Goal: Task Accomplishment & Management: Use online tool/utility

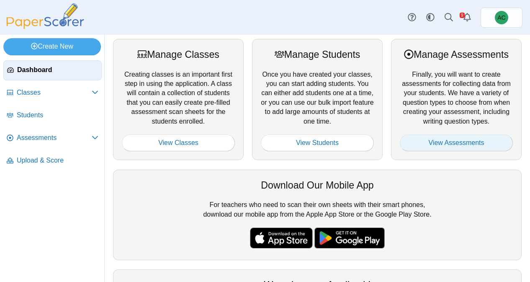
click at [473, 143] on link "View Assessments" at bounding box center [456, 142] width 113 height 17
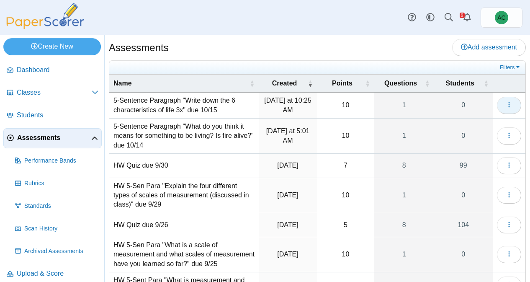
click at [506, 108] on button "button" at bounding box center [509, 105] width 24 height 17
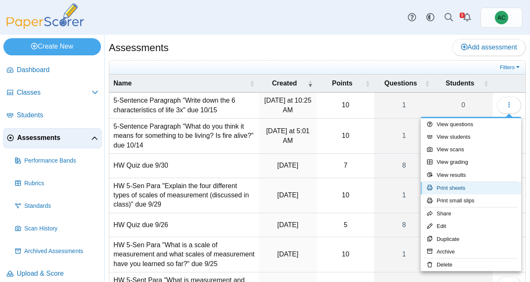
click at [463, 188] on link "Print sheets" at bounding box center [471, 188] width 101 height 13
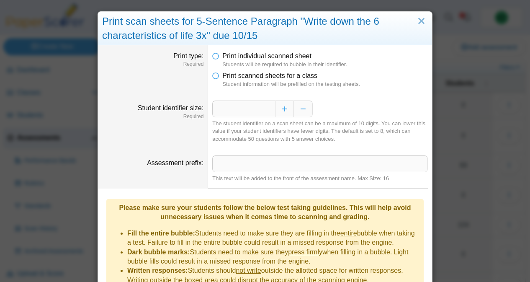
click at [268, 82] on dfn "Student information will be prefilled on the testing sheets." at bounding box center [325, 84] width 206 height 8
click at [218, 77] on icon at bounding box center [215, 74] width 7 height 6
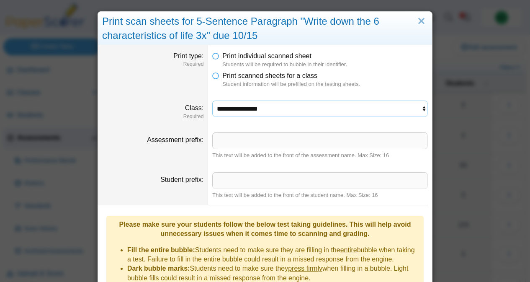
click at [229, 109] on select "**********" at bounding box center [320, 109] width 216 height 16
click at [212, 101] on select "**********" at bounding box center [320, 109] width 216 height 16
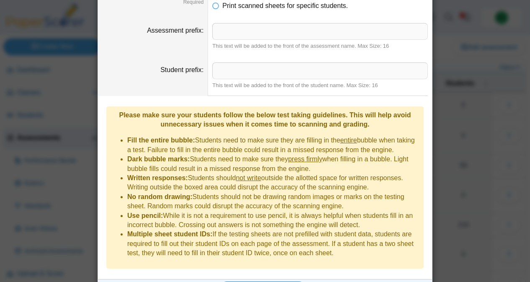
scroll to position [155, 0]
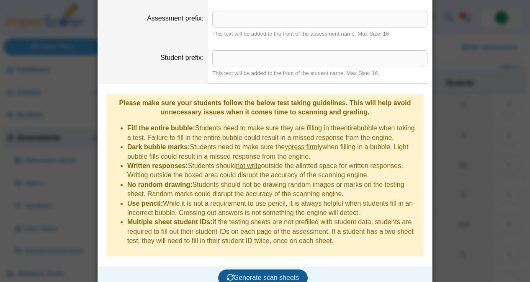
click at [250, 269] on button "Generate scan sheets" at bounding box center [263, 277] width 90 height 17
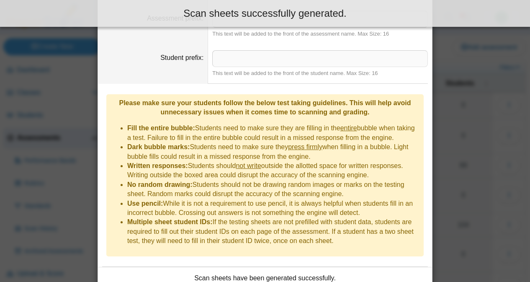
scroll to position [223, 0]
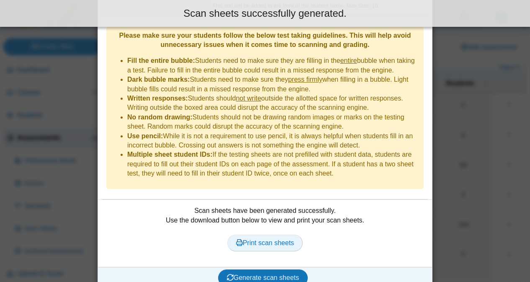
click at [247, 239] on span "Print scan sheets" at bounding box center [265, 242] width 58 height 7
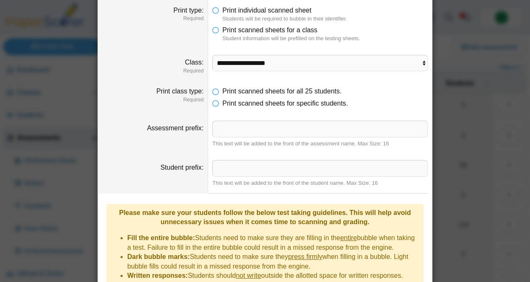
scroll to position [0, 0]
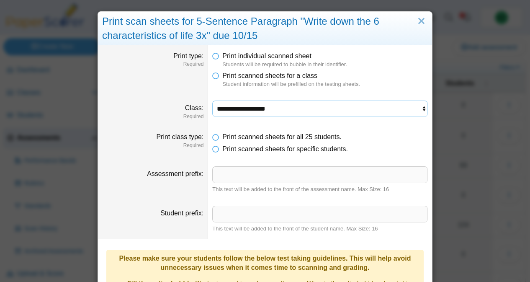
click at [235, 111] on select "**********" at bounding box center [320, 109] width 216 height 16
click at [212, 101] on select "**********" at bounding box center [320, 109] width 216 height 16
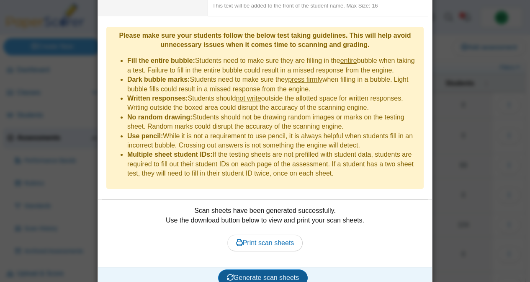
click at [240, 274] on span "Generate scan sheets" at bounding box center [263, 277] width 72 height 7
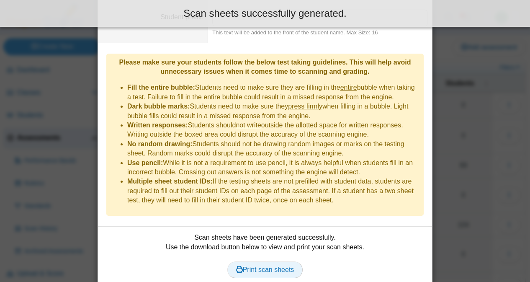
click at [253, 266] on span "Print scan sheets" at bounding box center [265, 269] width 58 height 7
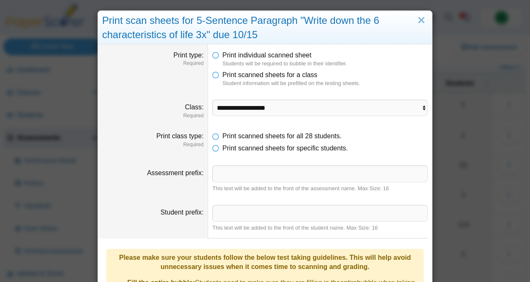
scroll to position [1, 0]
click at [238, 103] on select "**********" at bounding box center [320, 107] width 216 height 16
click at [212, 99] on select "**********" at bounding box center [320, 107] width 216 height 16
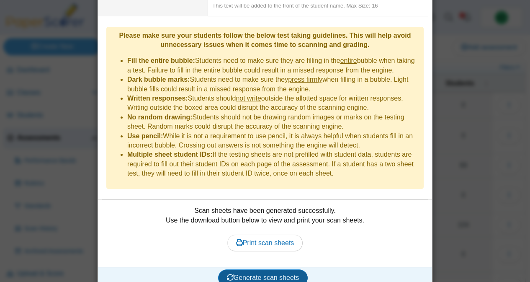
click at [244, 274] on span "Generate scan sheets" at bounding box center [263, 277] width 72 height 7
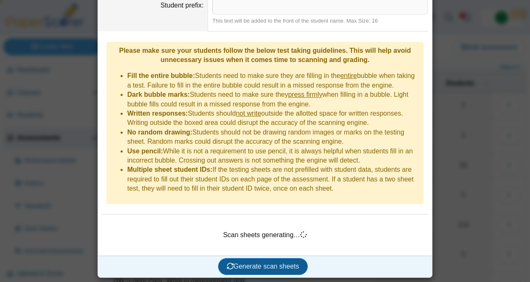
scroll to position [196, 0]
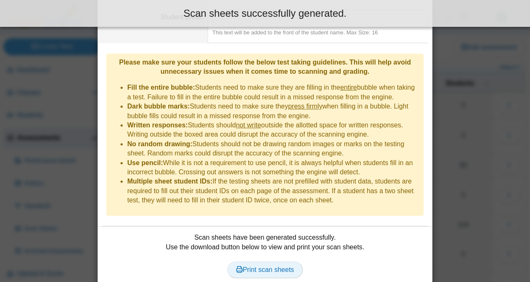
click at [253, 266] on span "Print scan sheets" at bounding box center [265, 269] width 58 height 7
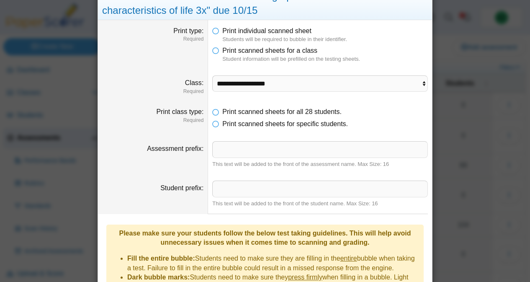
scroll to position [0, 0]
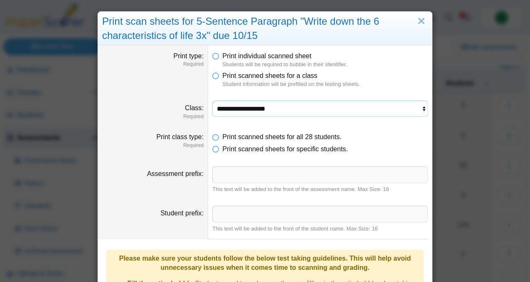
click at [247, 105] on select "**********" at bounding box center [320, 109] width 216 height 16
select select "**********"
click at [212, 101] on select "**********" at bounding box center [320, 109] width 216 height 16
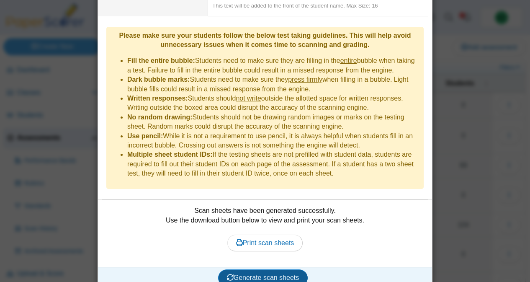
click at [244, 270] on button "Generate scan sheets" at bounding box center [263, 277] width 90 height 17
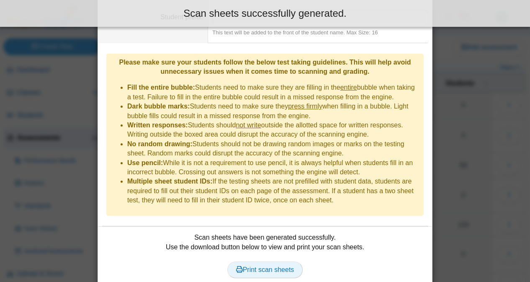
click at [269, 266] on span "Print scan sheets" at bounding box center [265, 269] width 58 height 7
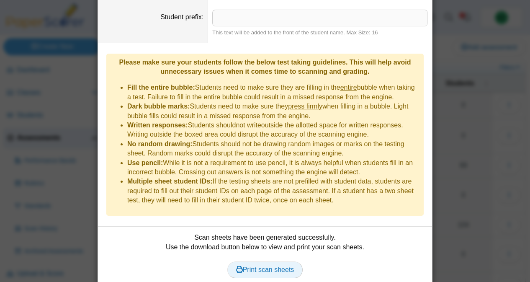
scroll to position [0, 0]
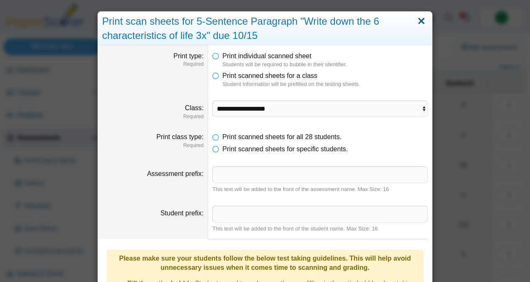
click at [421, 18] on link "Close" at bounding box center [421, 21] width 13 height 14
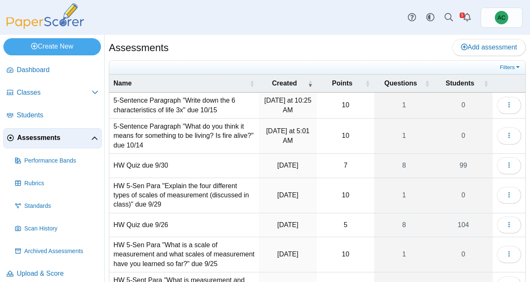
click at [178, 104] on td "5-Sentence Paragraph "Write down the 6 characteristics of life 3x" due 10/15" at bounding box center [184, 106] width 150 height 26
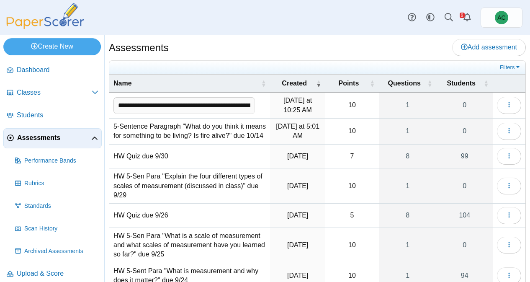
click at [244, 53] on div "Assessments Add assessment" at bounding box center [317, 48] width 417 height 19
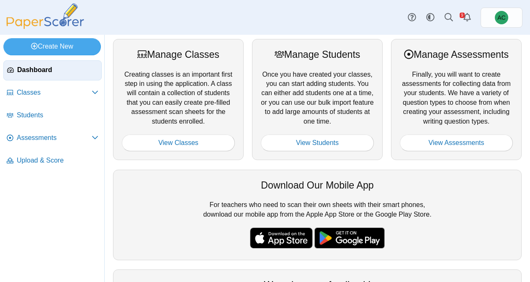
click at [465, 153] on div "Manage Assessments Finally, you will want to create assessments for collecting …" at bounding box center [456, 99] width 131 height 121
click at [462, 143] on link "View Assessments" at bounding box center [456, 142] width 113 height 17
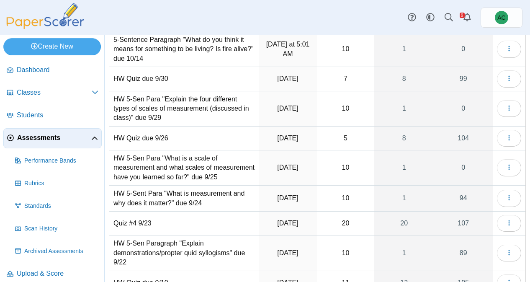
scroll to position [88, 0]
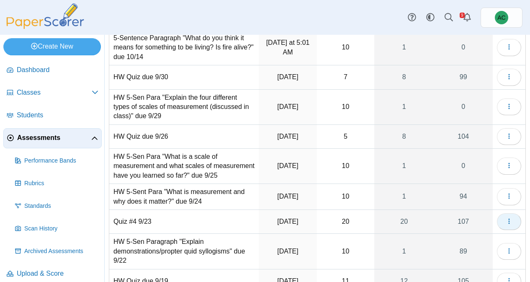
click at [517, 228] on button "button" at bounding box center [509, 221] width 24 height 17
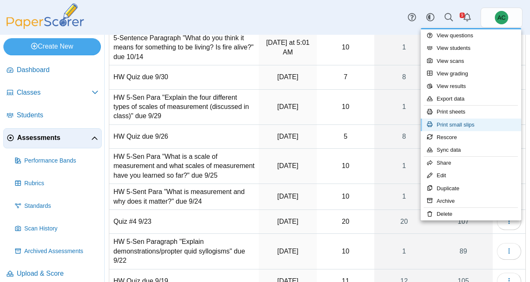
click at [458, 120] on link "Print small slips" at bounding box center [471, 125] width 101 height 13
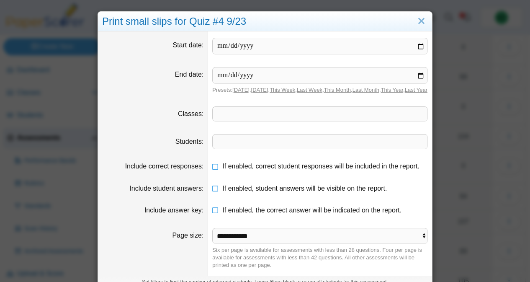
click at [241, 121] on span at bounding box center [320, 114] width 215 height 14
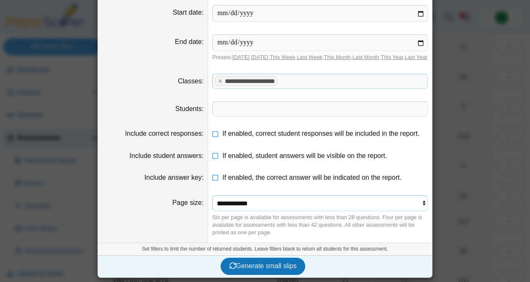
click at [233, 205] on select "**********" at bounding box center [320, 203] width 216 height 16
select select "**********"
click at [212, 195] on select "**********" at bounding box center [320, 203] width 216 height 16
click at [246, 265] on span "Generate small slips" at bounding box center [263, 265] width 67 height 7
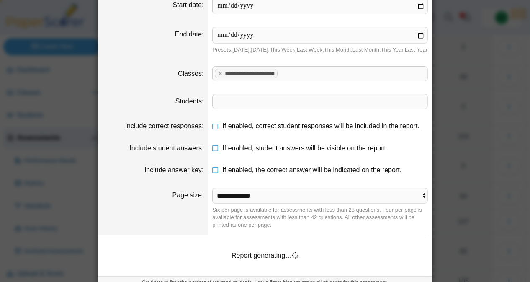
scroll to position [81, 0]
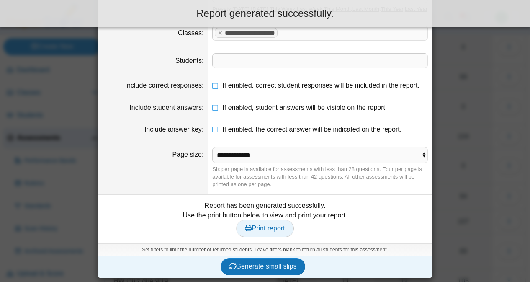
click at [271, 232] on span "Print report" at bounding box center [265, 228] width 40 height 7
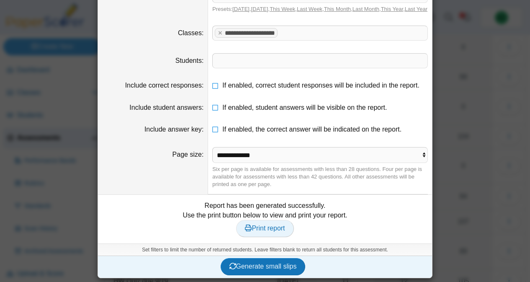
scroll to position [0, 0]
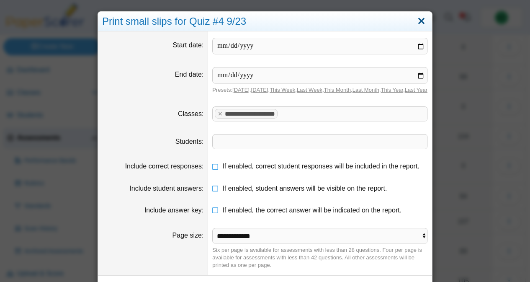
click at [423, 17] on link "Close" at bounding box center [421, 21] width 13 height 14
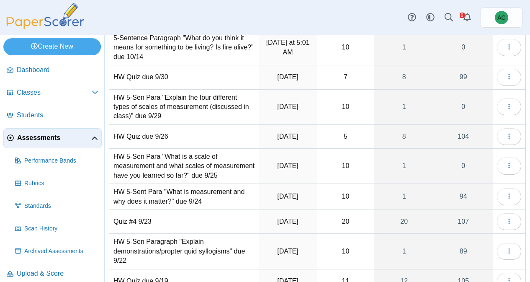
scroll to position [90, 0]
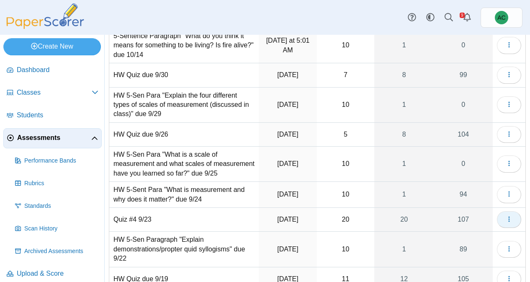
click at [503, 227] on button "button" at bounding box center [509, 219] width 24 height 17
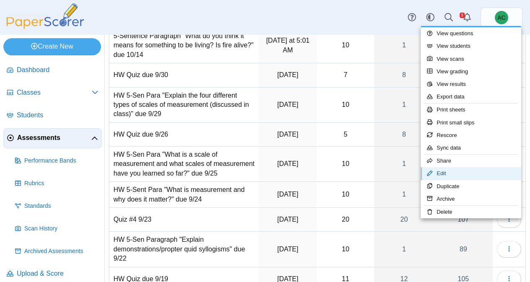
click at [442, 178] on link "Edit" at bounding box center [471, 173] width 101 height 13
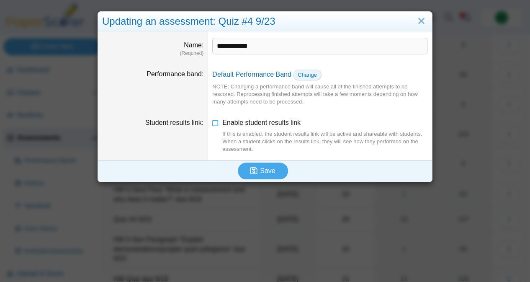
click at [311, 70] on link "Change" at bounding box center [307, 75] width 28 height 11
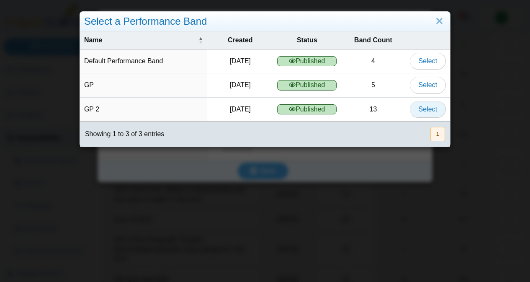
click at [429, 114] on button "Select" at bounding box center [428, 109] width 36 height 17
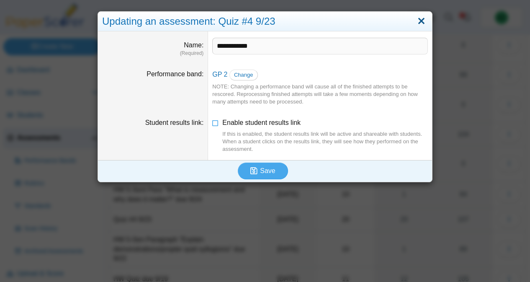
click at [423, 20] on link "Close" at bounding box center [421, 21] width 13 height 14
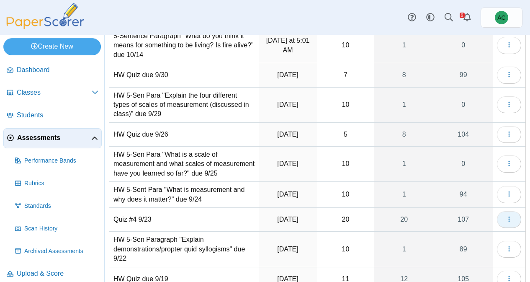
click at [508, 222] on icon "button" at bounding box center [509, 219] width 7 height 7
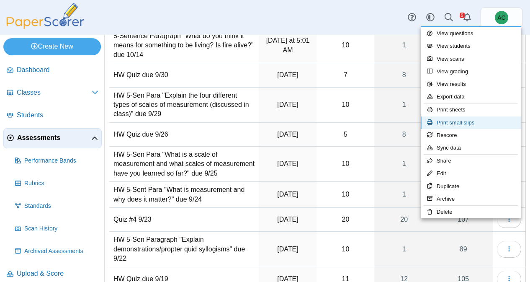
click at [452, 124] on link "Print small slips" at bounding box center [471, 122] width 101 height 13
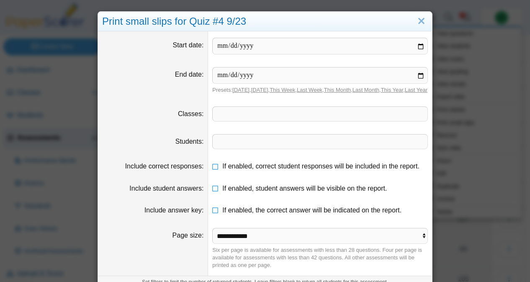
click at [230, 121] on span at bounding box center [320, 114] width 215 height 14
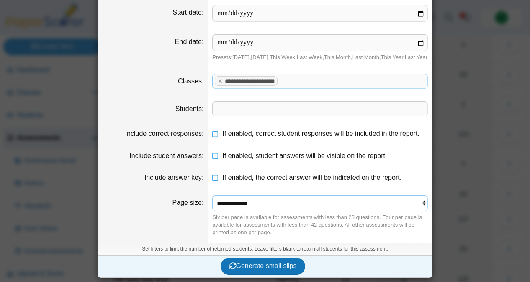
click at [255, 206] on select "**********" at bounding box center [320, 203] width 216 height 16
select select "**********"
click at [212, 195] on select "**********" at bounding box center [320, 203] width 216 height 16
click at [246, 263] on span "Generate small slips" at bounding box center [263, 265] width 67 height 7
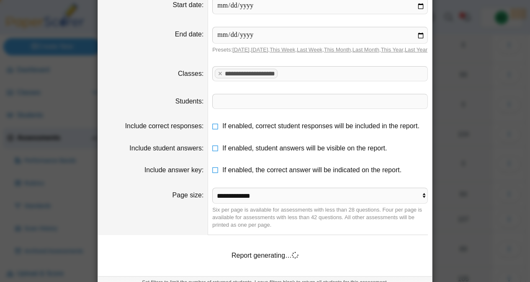
scroll to position [81, 0]
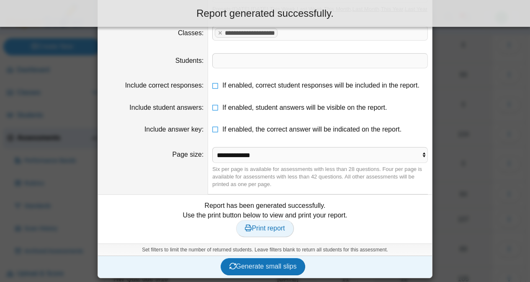
click at [281, 232] on span "Print report" at bounding box center [265, 228] width 40 height 7
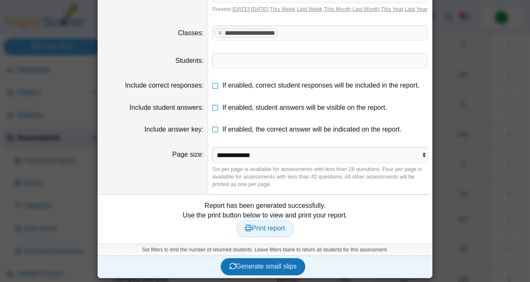
scroll to position [0, 0]
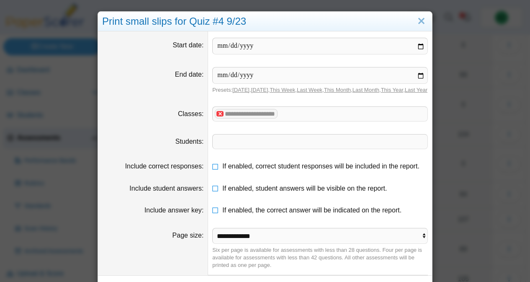
click at [220, 116] on x "remove tag" at bounding box center [220, 113] width 7 height 5
click at [220, 121] on span at bounding box center [320, 114] width 215 height 14
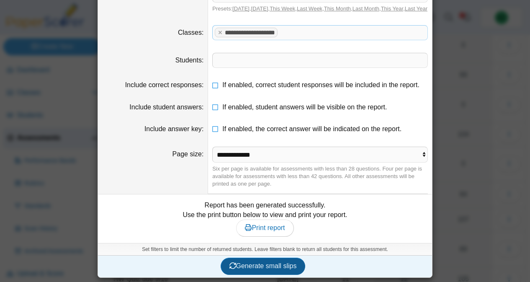
click at [246, 272] on button "Generate small slips" at bounding box center [263, 266] width 85 height 17
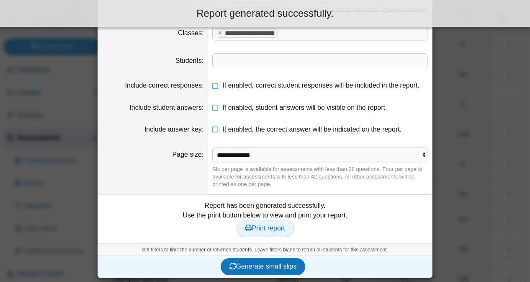
click at [266, 232] on span "Print report" at bounding box center [265, 228] width 40 height 7
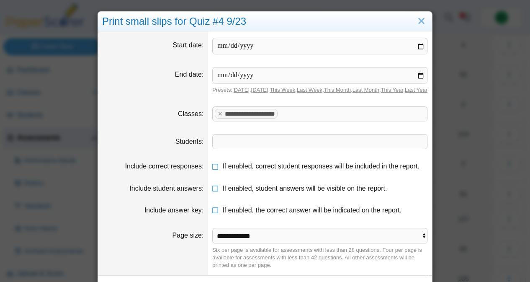
scroll to position [3, 0]
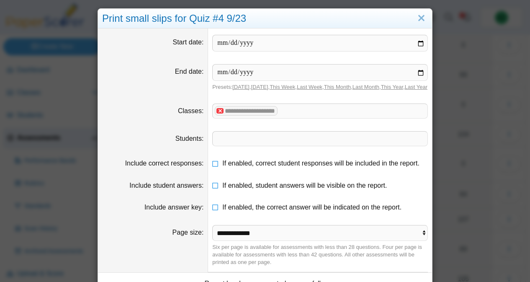
click at [220, 114] on x "remove tag" at bounding box center [220, 110] width 7 height 5
click at [220, 118] on span at bounding box center [320, 111] width 215 height 14
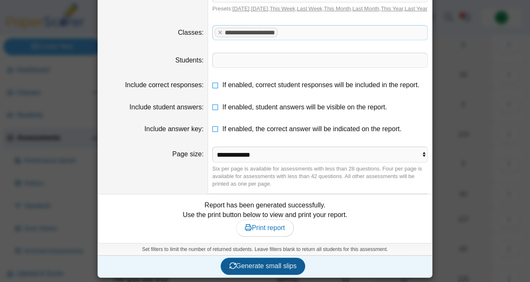
click at [253, 259] on button "Generate small slips" at bounding box center [263, 266] width 85 height 17
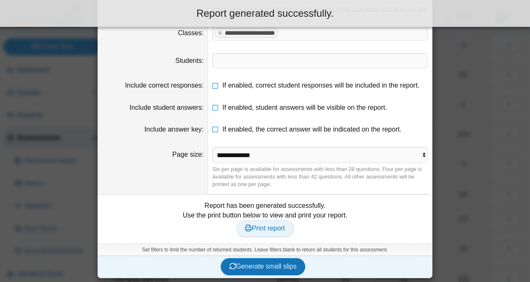
click at [274, 232] on span "Print report" at bounding box center [265, 228] width 40 height 7
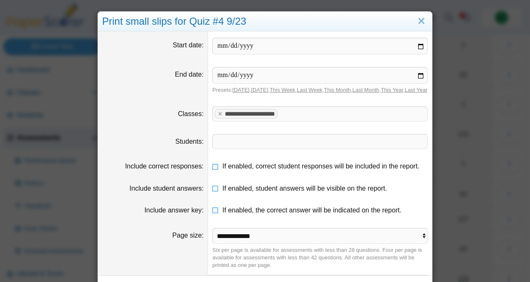
scroll to position [0, 0]
click at [219, 116] on x "remove tag" at bounding box center [220, 113] width 7 height 5
click at [222, 121] on span at bounding box center [320, 113] width 215 height 14
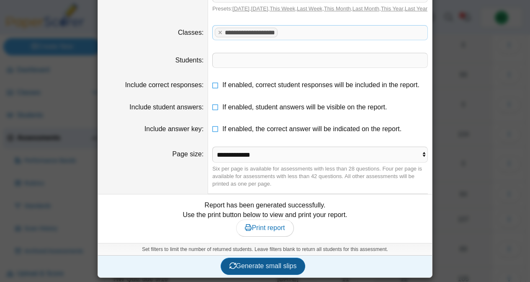
click at [255, 272] on button "Generate small slips" at bounding box center [263, 266] width 85 height 17
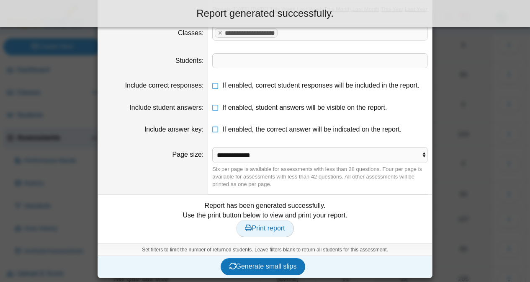
click at [256, 232] on span "Print report" at bounding box center [265, 228] width 40 height 7
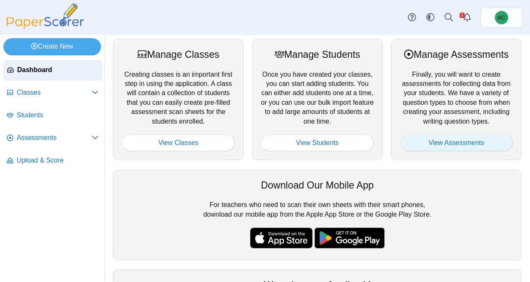
click at [439, 141] on link "View Assessments" at bounding box center [456, 142] width 113 height 17
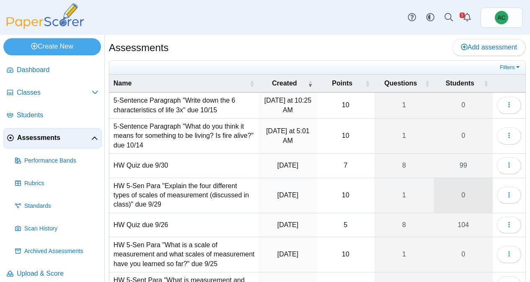
scroll to position [98, 0]
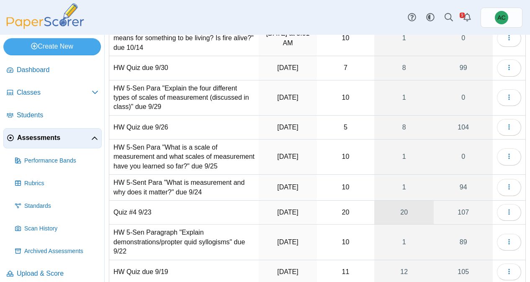
click at [406, 218] on link "20" at bounding box center [404, 212] width 59 height 23
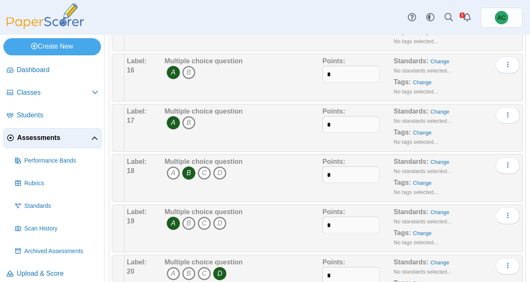
scroll to position [854, 0]
